Goal: Navigation & Orientation: Find specific page/section

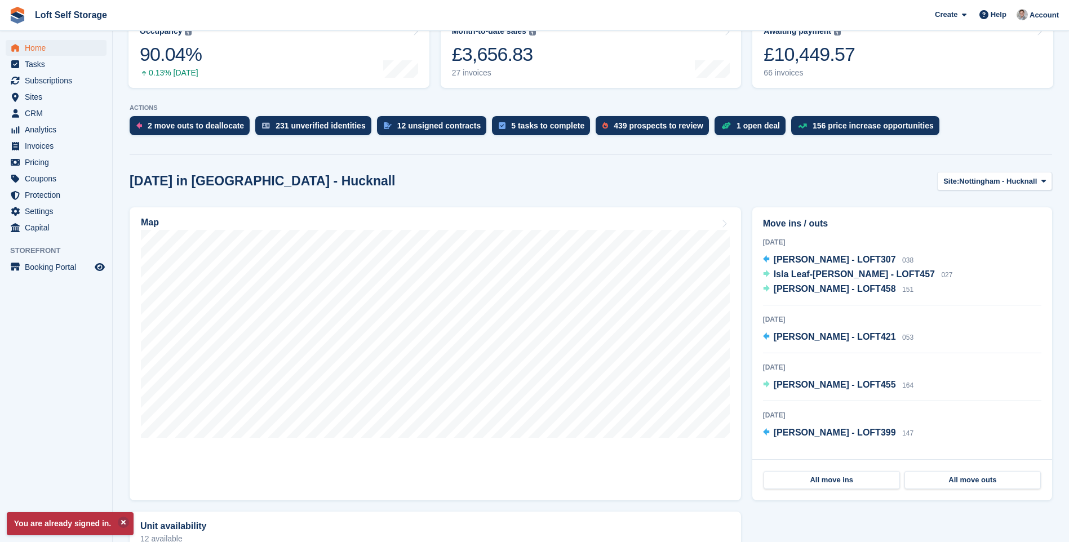
scroll to position [169, 0]
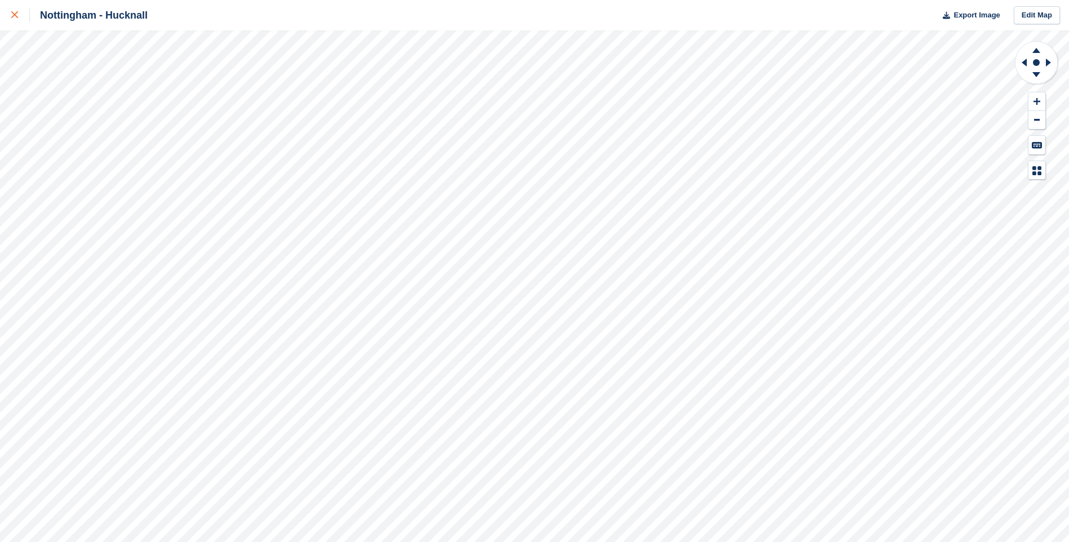
click at [8, 14] on link at bounding box center [15, 15] width 30 height 30
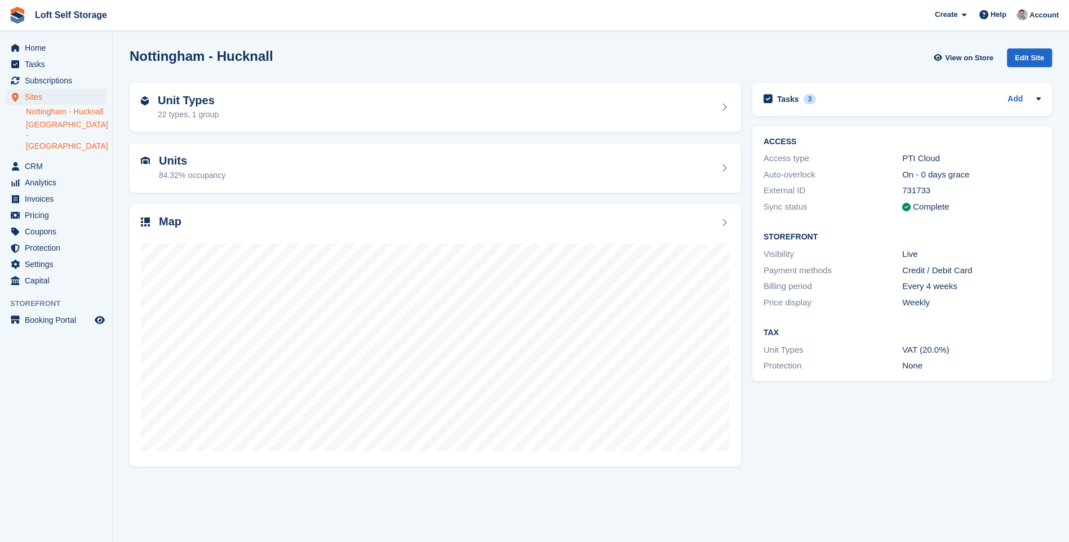
click at [53, 142] on link "[GEOGRAPHIC_DATA] - [GEOGRAPHIC_DATA]" at bounding box center [66, 135] width 81 height 32
click at [518, 472] on section "Nottingham - Bestwood Village View on Store Edit Site Unit Types 8 types Units …" at bounding box center [591, 271] width 956 height 542
